Goal: Find specific page/section

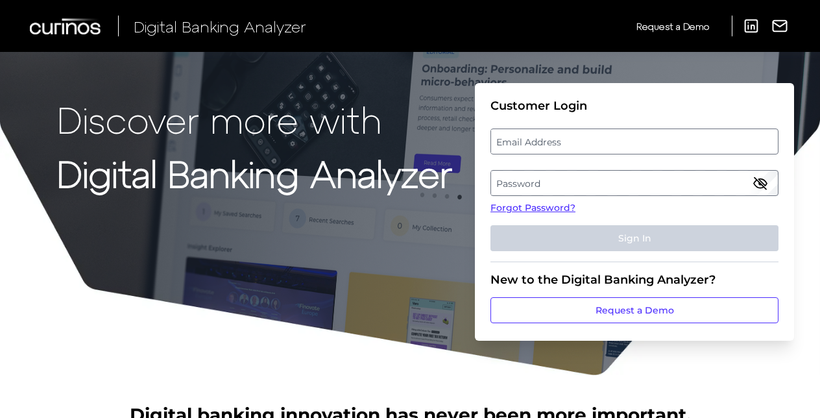
click at [501, 134] on label "Email Address" at bounding box center [634, 141] width 286 height 23
click at [501, 134] on input "email" at bounding box center [634, 141] width 288 height 26
type input "[EMAIL_ADDRESS][DOMAIN_NAME]"
click at [512, 180] on label "Password" at bounding box center [634, 182] width 286 height 23
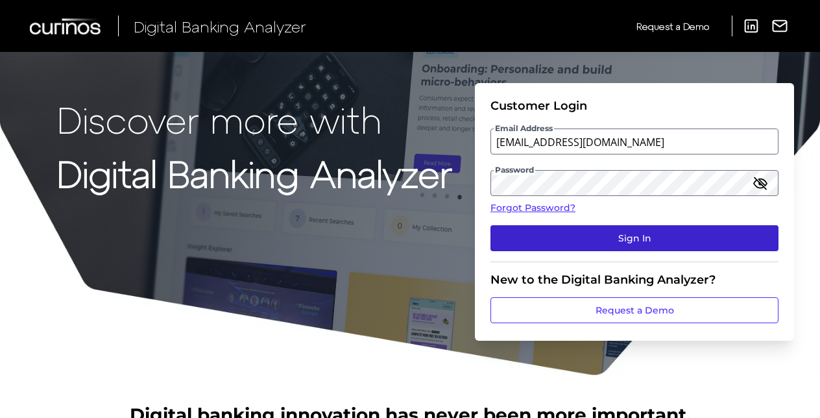
click at [551, 239] on button "Sign In" at bounding box center [634, 238] width 288 height 26
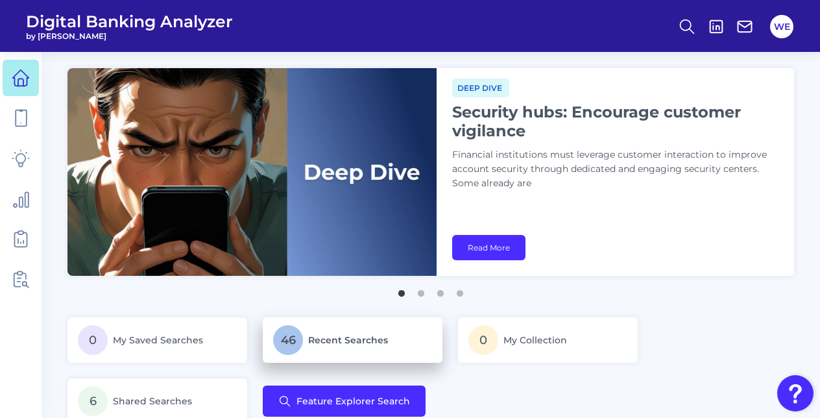
click at [316, 323] on link "46 Recent Searches" at bounding box center [353, 339] width 180 height 45
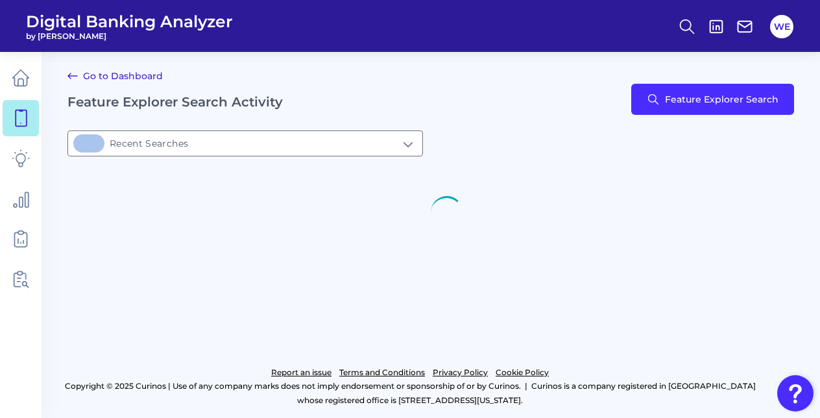
type input "46Recent Searches"
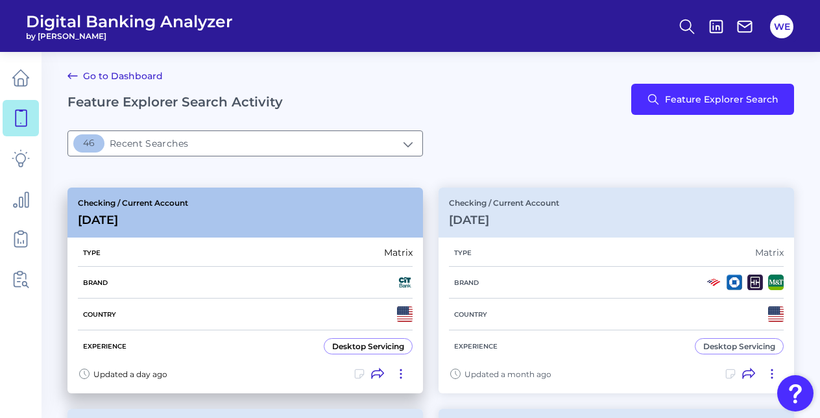
click at [415, 296] on div "Type Matrix Brand Country Experience Desktop Servicing" at bounding box center [244, 299] width 355 height 124
